Goal: Feedback & Contribution: Leave review/rating

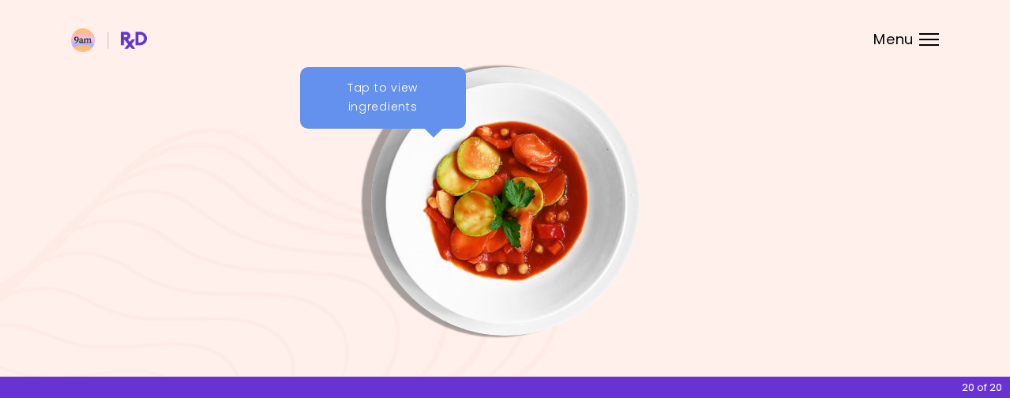
click at [924, 47] on header at bounding box center [505, 31] width 1010 height 63
click at [927, 38] on div "Menu" at bounding box center [929, 39] width 20 height 13
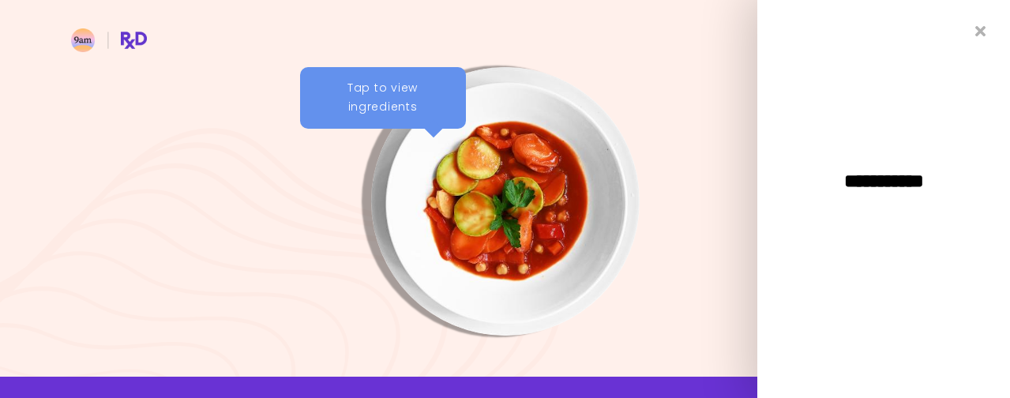
click at [977, 25] on icon "Close" at bounding box center [980, 31] width 11 height 15
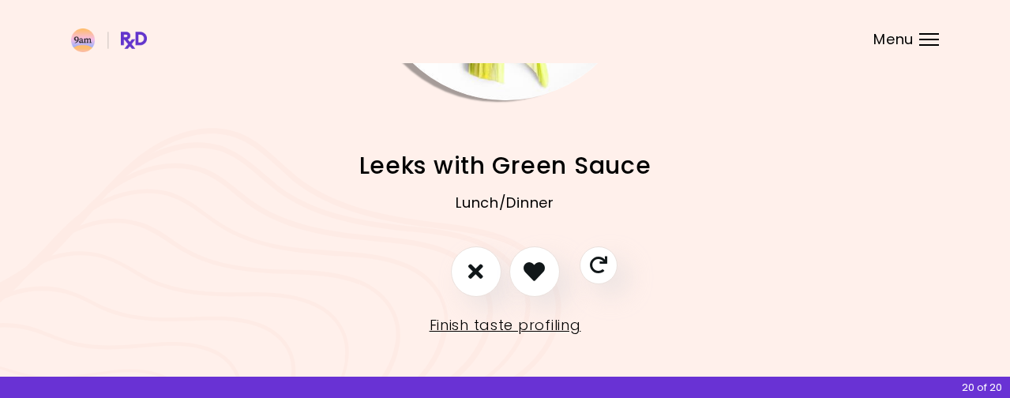
scroll to position [242, 0]
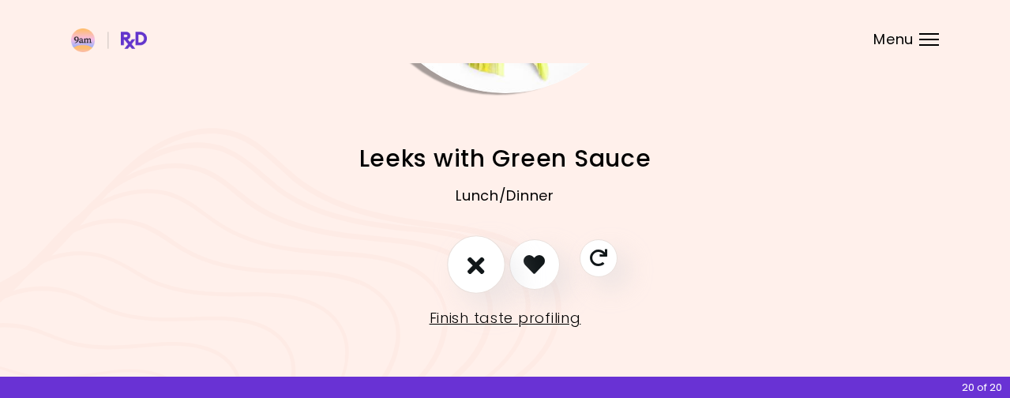
click at [480, 264] on icon "I don't like this recipe" at bounding box center [475, 264] width 17 height 24
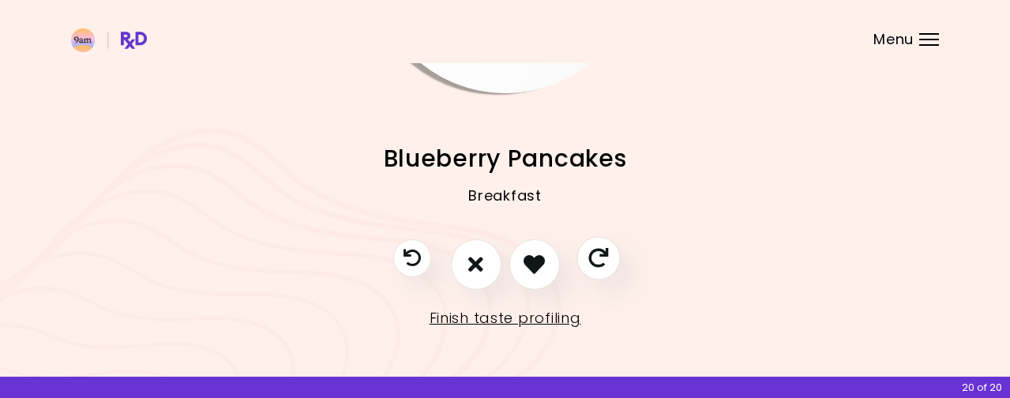
click at [598, 264] on icon "Skip" at bounding box center [598, 258] width 20 height 20
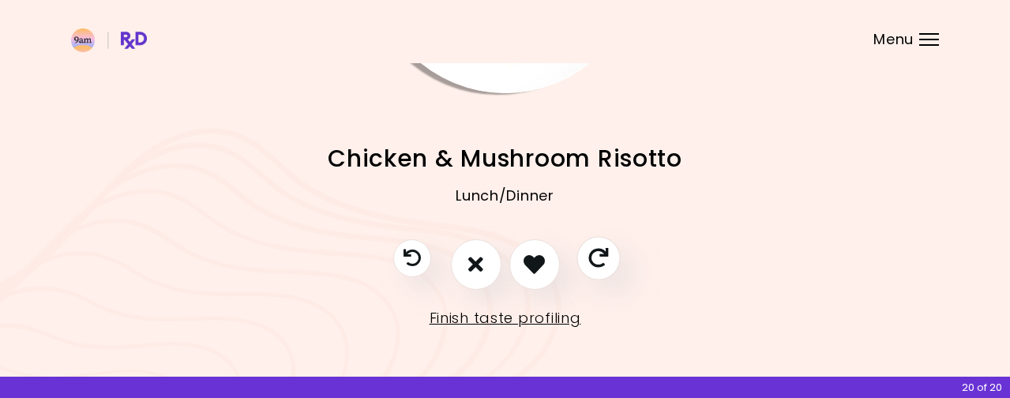
click at [598, 262] on icon "Skip" at bounding box center [598, 258] width 20 height 20
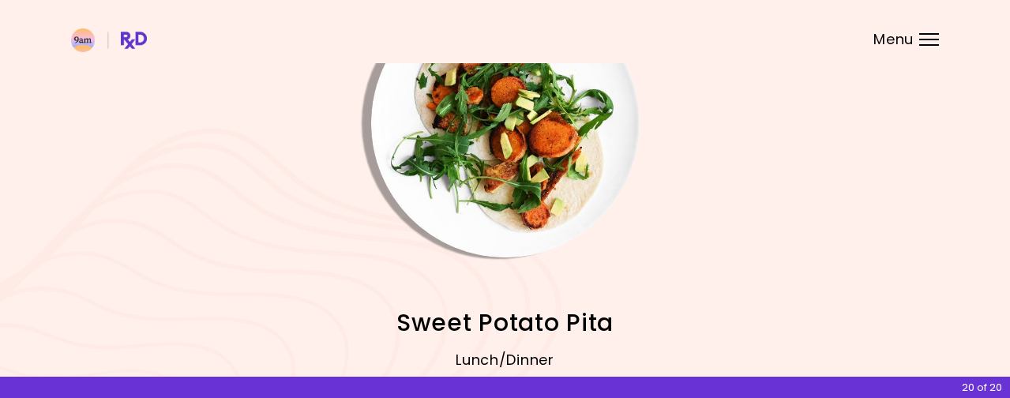
scroll to position [0, 0]
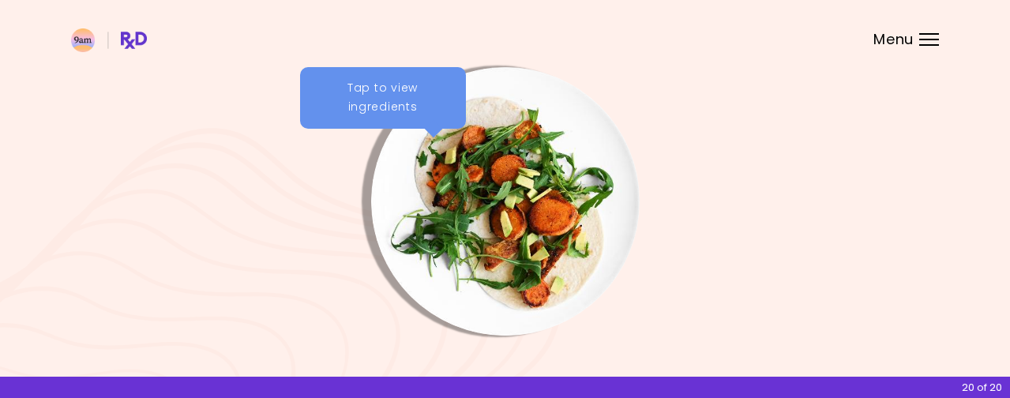
click at [142, 37] on img at bounding box center [109, 40] width 76 height 24
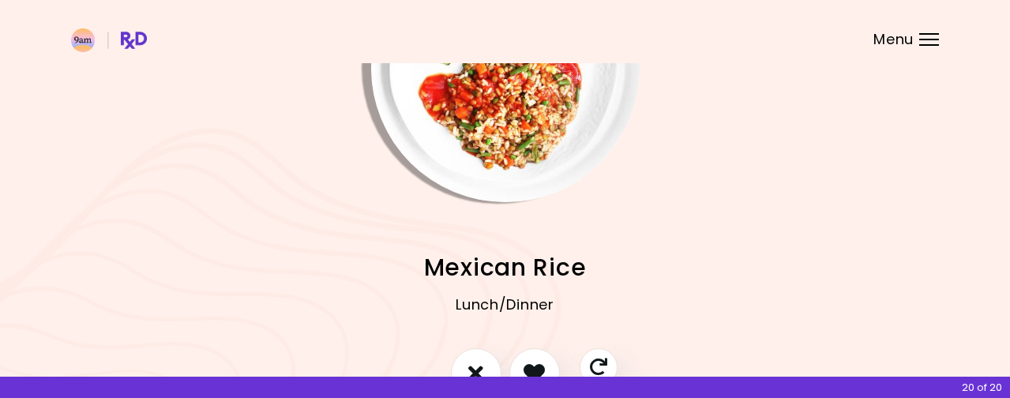
scroll to position [224, 0]
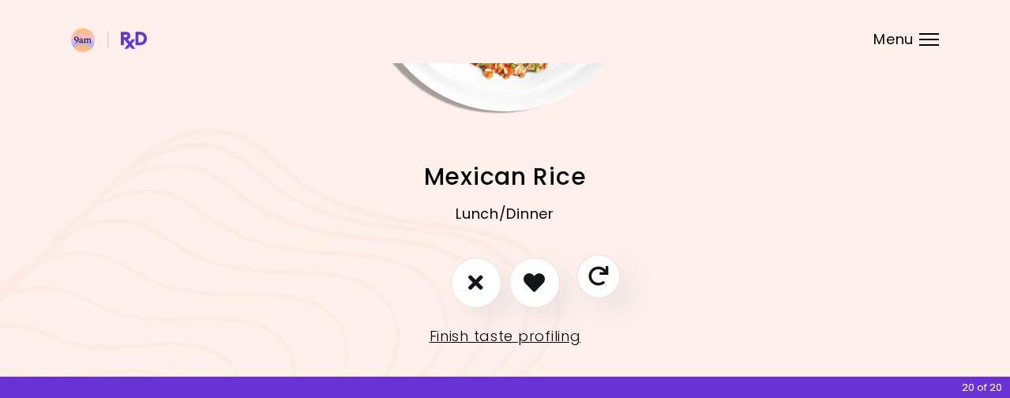
click at [601, 268] on icon "Skip" at bounding box center [598, 276] width 20 height 20
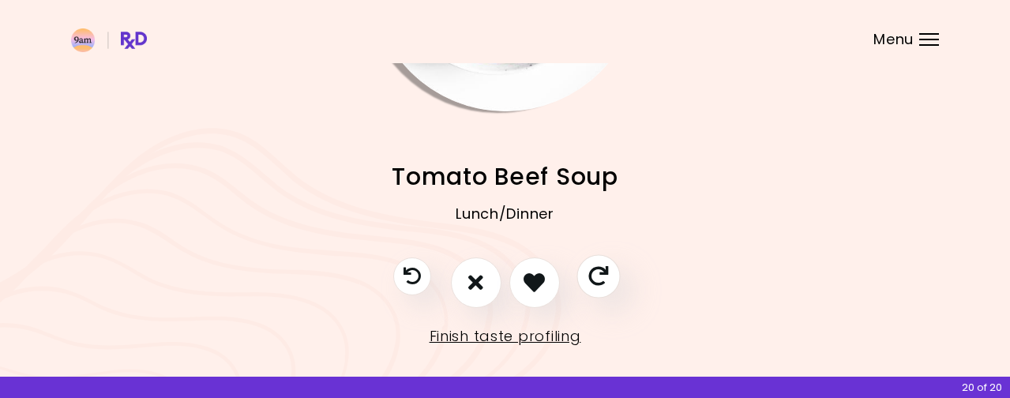
click at [604, 272] on icon "Skip" at bounding box center [598, 276] width 20 height 20
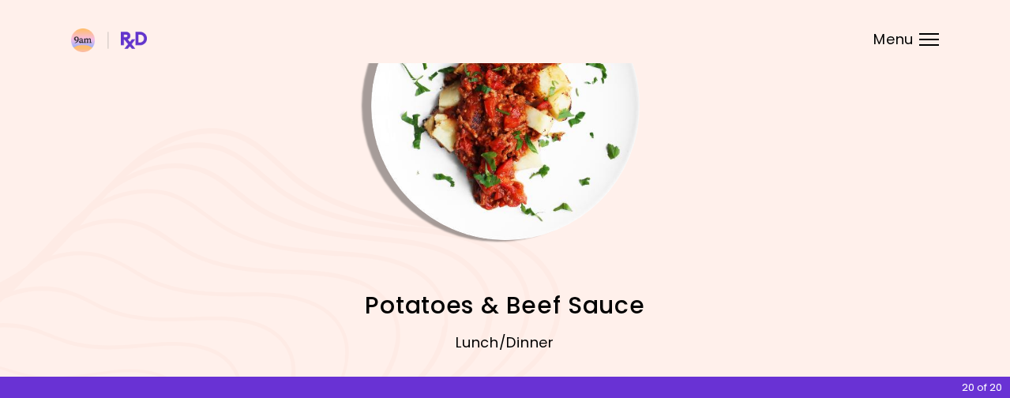
scroll to position [0, 0]
